Goal: Task Accomplishment & Management: Use online tool/utility

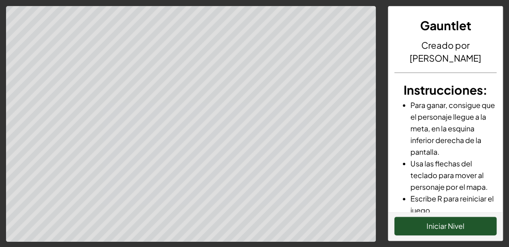
scroll to position [78, 0]
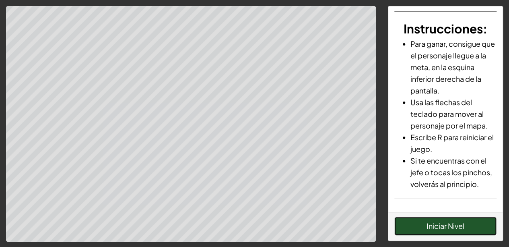
click at [434, 231] on button "Iniciar Nivel" at bounding box center [445, 225] width 102 height 19
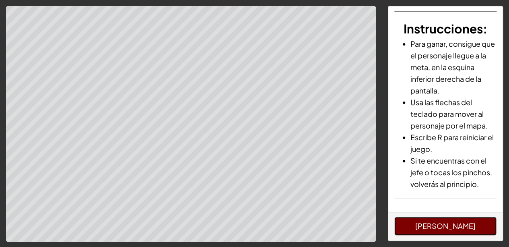
click at [465, 221] on button "[PERSON_NAME]" at bounding box center [445, 225] width 102 height 19
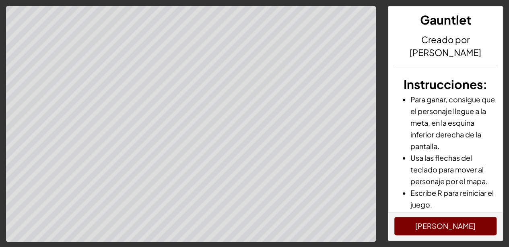
scroll to position [2, 0]
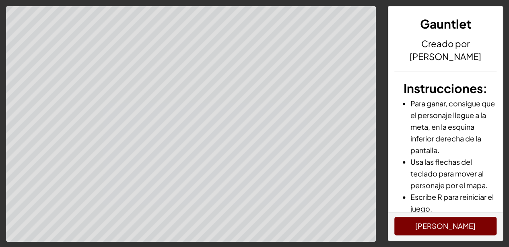
click at [431, 214] on div "[PERSON_NAME]" at bounding box center [445, 226] width 114 height 28
click at [432, 225] on button "[PERSON_NAME]" at bounding box center [445, 225] width 102 height 19
click at [420, 136] on div "Gauntlet Creado por [PERSON_NAME] Instrucciones : Para ganar, consigue que el p…" at bounding box center [254, 124] width 509 height 236
